Goal: Transaction & Acquisition: Download file/media

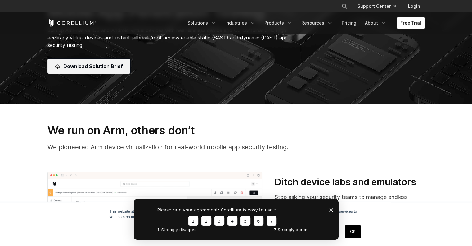
click at [109, 68] on span "Download Solution Brief" at bounding box center [93, 65] width 60 height 7
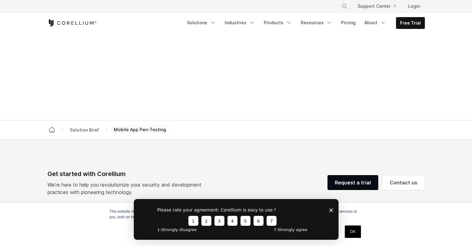
scroll to position [396, 0]
